Goal: Find specific page/section: Find specific page/section

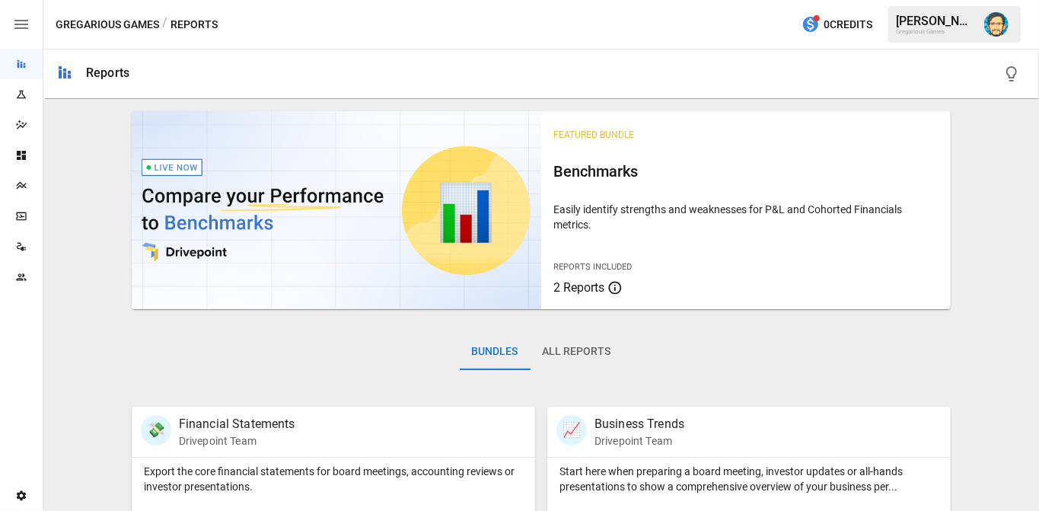
click at [988, 27] on img "Dana Basken" at bounding box center [996, 24] width 24 height 24
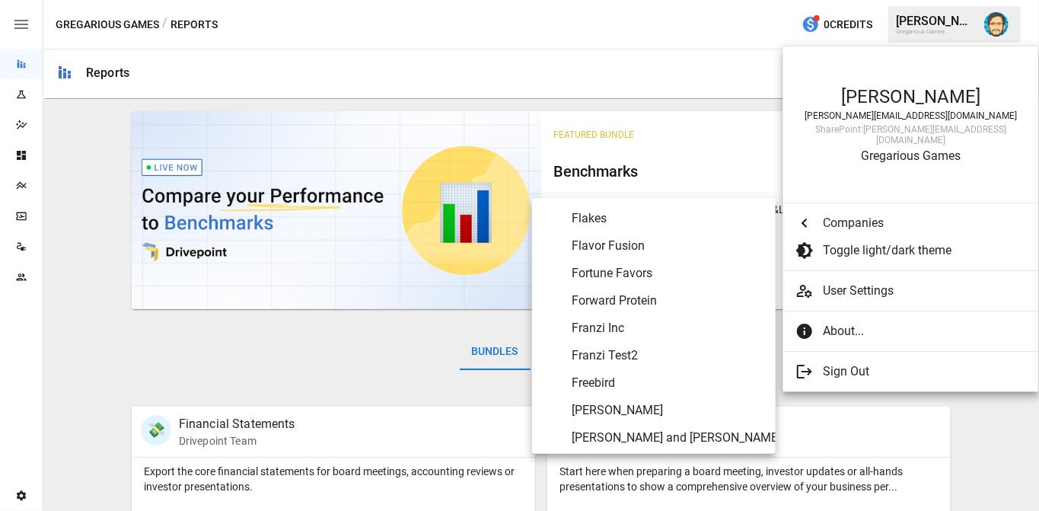
scroll to position [2600, 0]
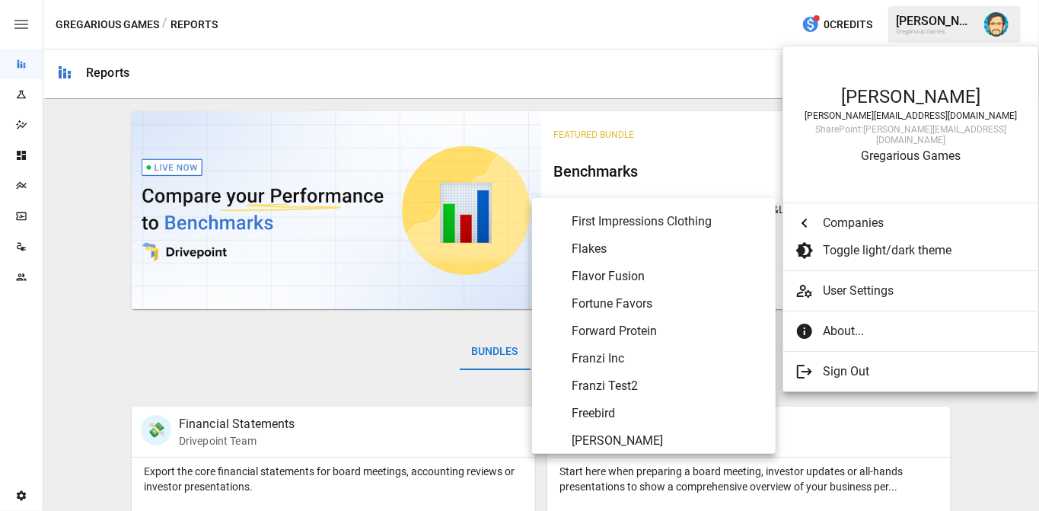
click at [628, 275] on span "Flavor Fusion" at bounding box center [668, 276] width 192 height 18
